Goal: Contribute content

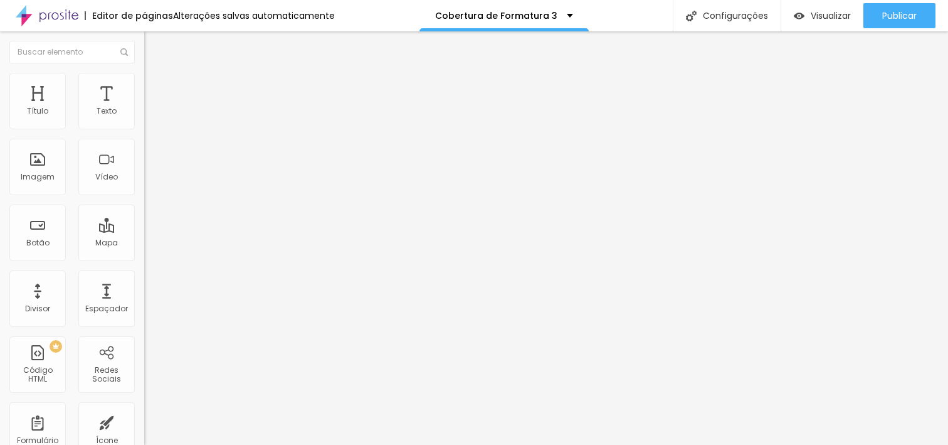
click at [144, 108] on span "Trocar imagem" at bounding box center [178, 102] width 68 height 11
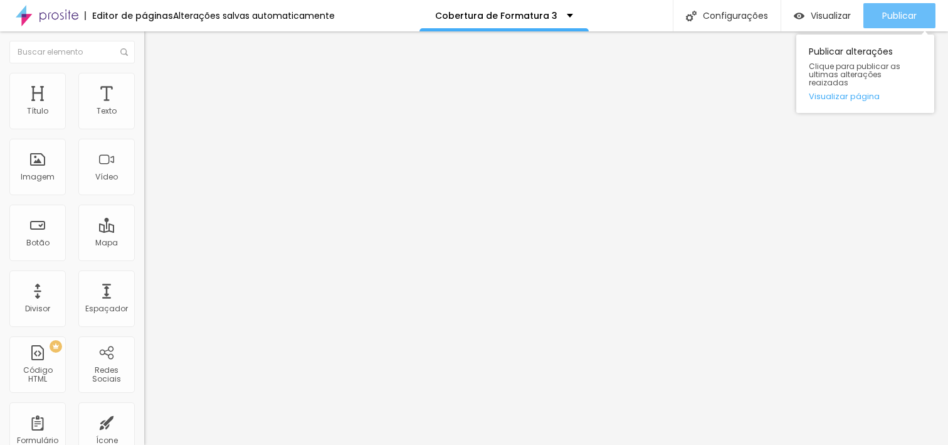
click at [901, 20] on span "Publicar" at bounding box center [900, 16] width 34 height 10
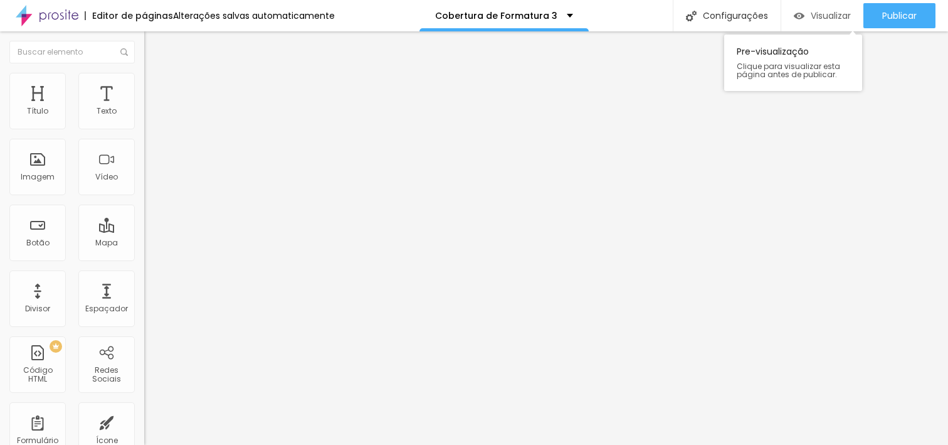
click at [811, 16] on span "Visualizar" at bounding box center [831, 16] width 40 height 10
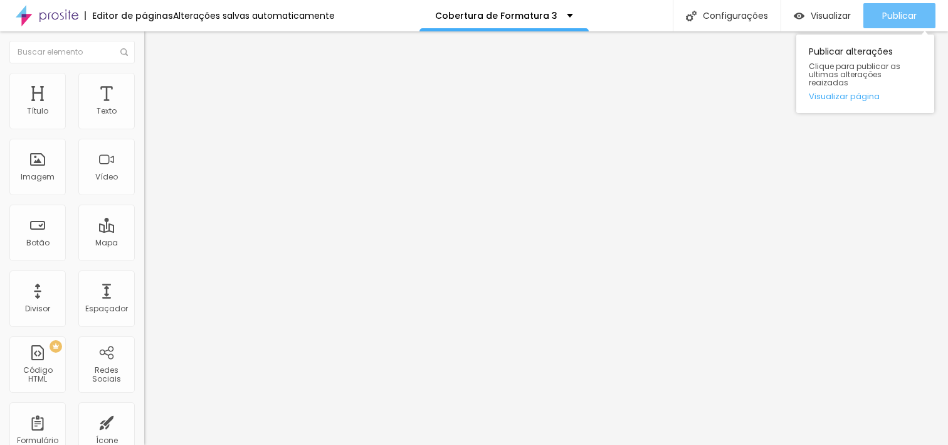
click at [893, 18] on span "Publicar" at bounding box center [900, 16] width 34 height 10
